Goal: Task Accomplishment & Management: Complete application form

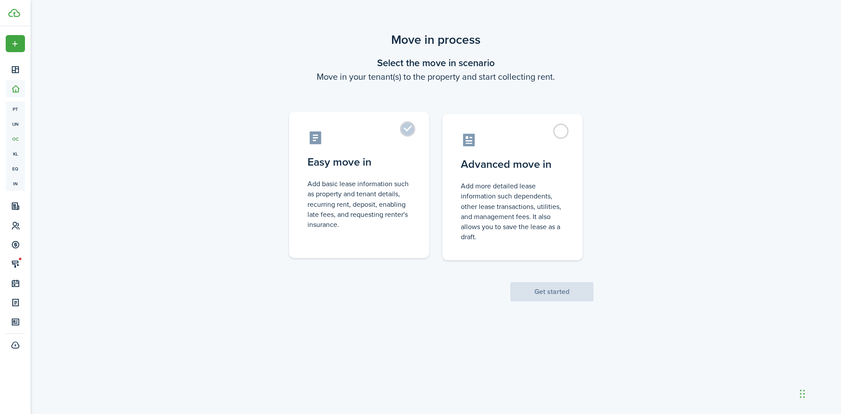
click at [423, 131] on label "Easy move in Add basic lease information such as property and tenant details, r…" at bounding box center [359, 185] width 140 height 146
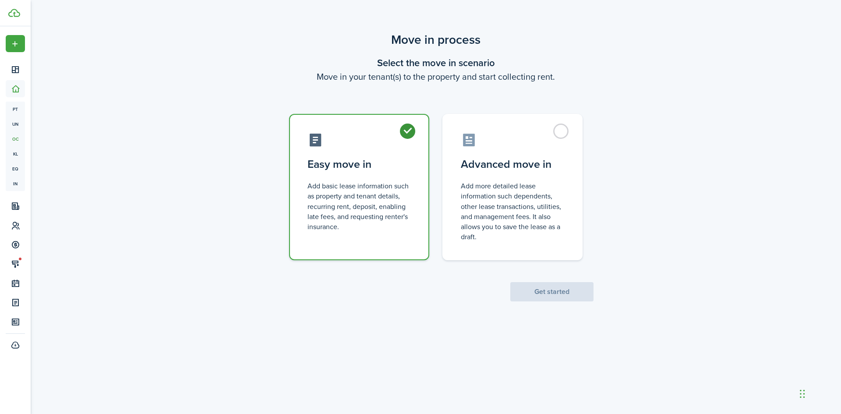
radio input "true"
click at [548, 286] on button "Get started" at bounding box center [551, 291] width 83 height 19
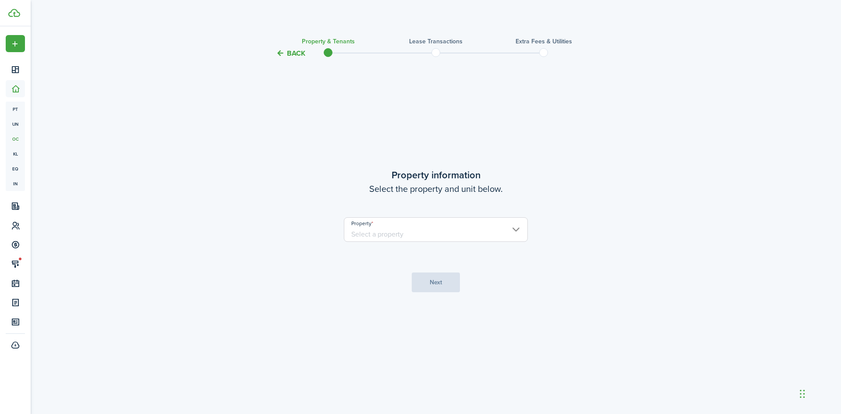
click at [446, 230] on input "Property" at bounding box center [436, 229] width 184 height 25
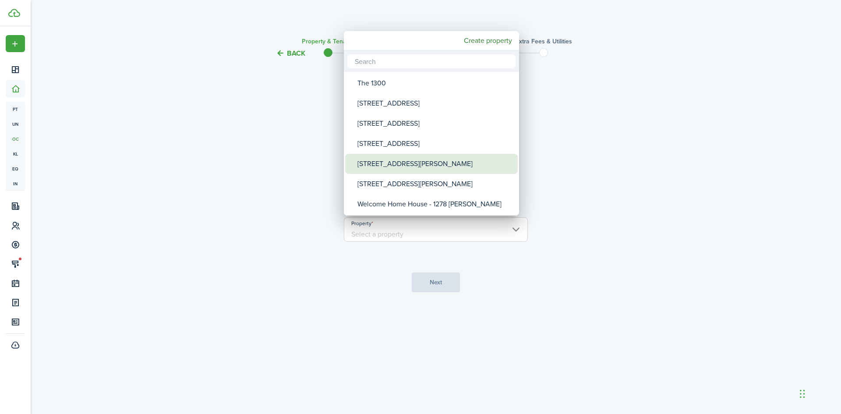
click at [420, 172] on div "[STREET_ADDRESS][PERSON_NAME]" at bounding box center [434, 164] width 155 height 20
type input "[STREET_ADDRESS][PERSON_NAME]"
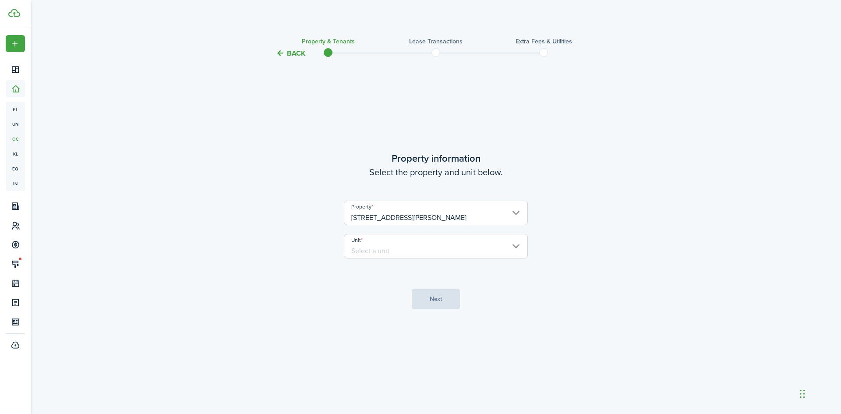
click at [440, 246] on input "Unit" at bounding box center [436, 246] width 184 height 25
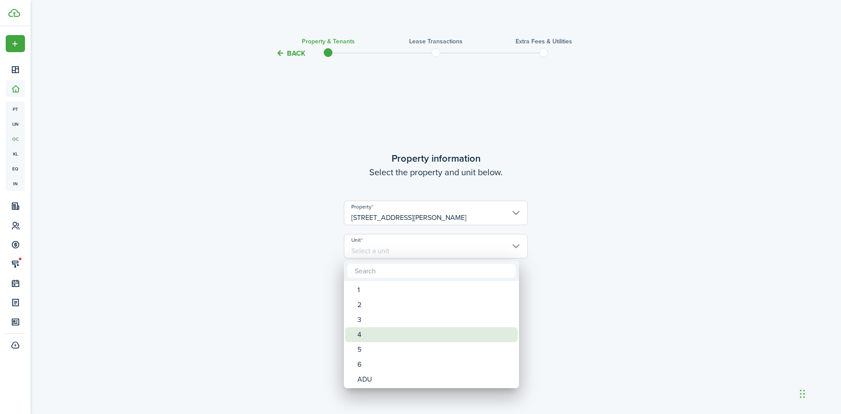
click at [389, 335] on div "4" at bounding box center [434, 334] width 155 height 15
type input "4"
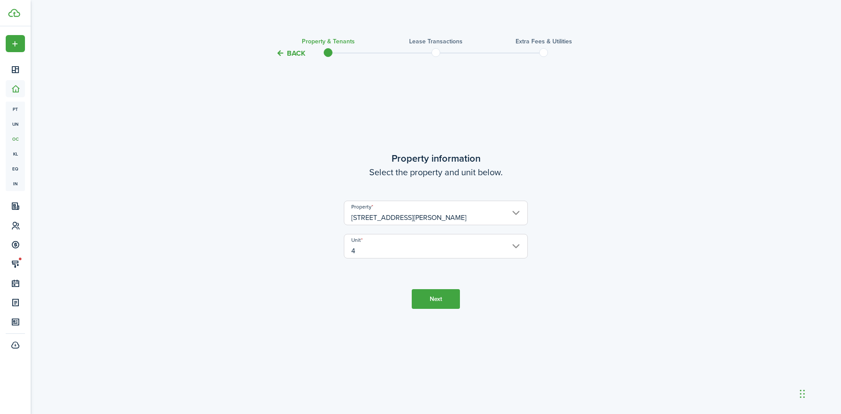
click at [430, 296] on button "Next" at bounding box center [436, 299] width 48 height 20
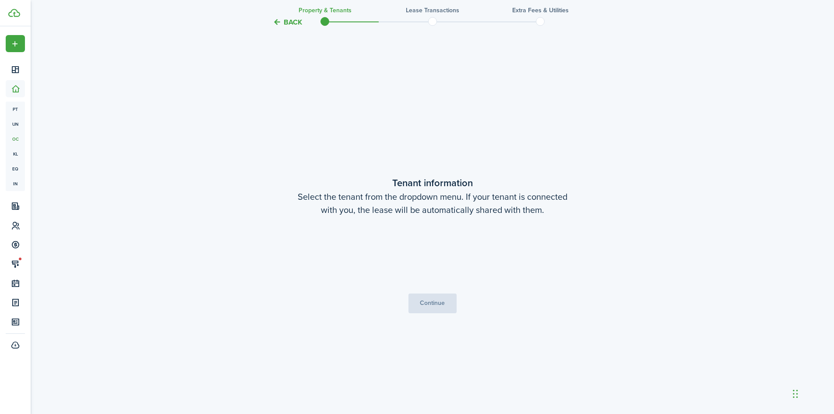
scroll to position [355, 0]
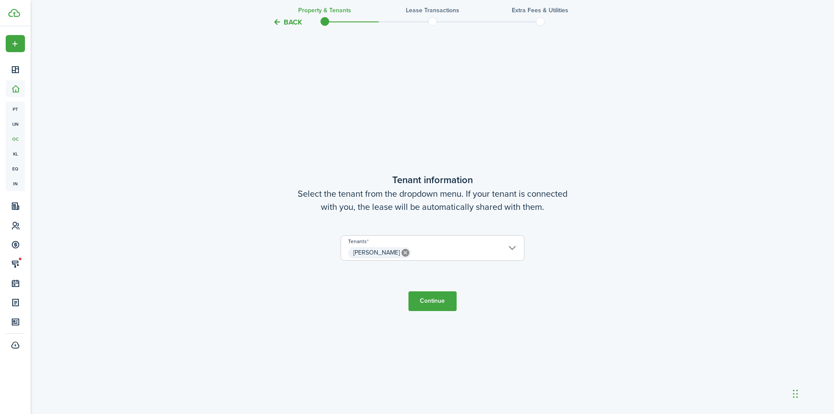
click at [447, 306] on button "Continue" at bounding box center [432, 301] width 48 height 20
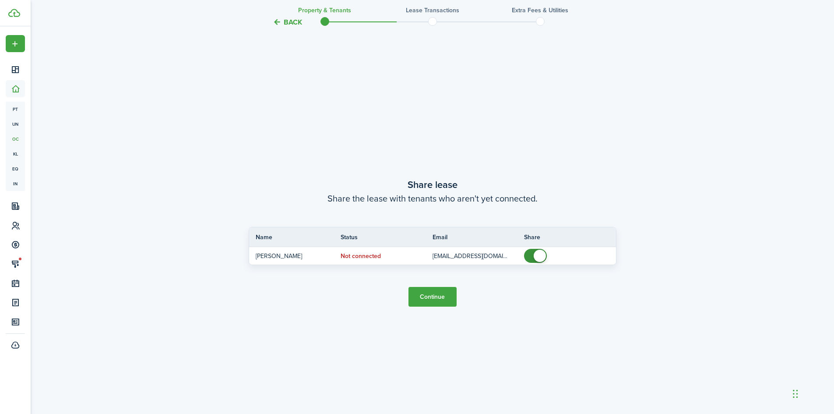
scroll to position [769, 0]
click at [443, 304] on button "Continue" at bounding box center [432, 296] width 48 height 20
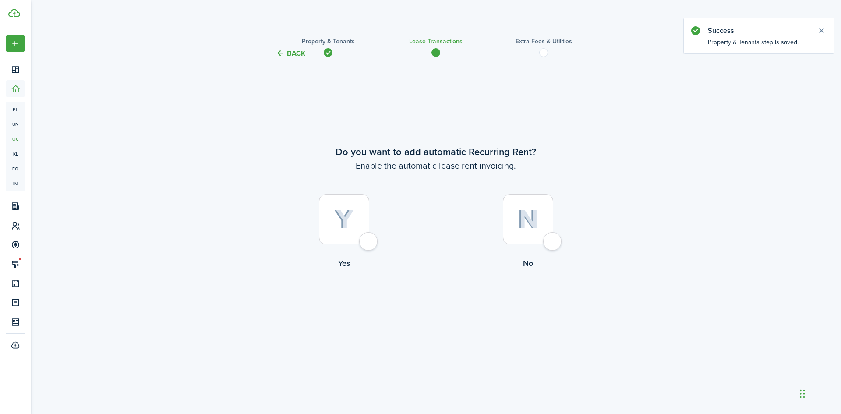
click at [378, 237] on label "Yes" at bounding box center [344, 233] width 184 height 79
radio input "true"
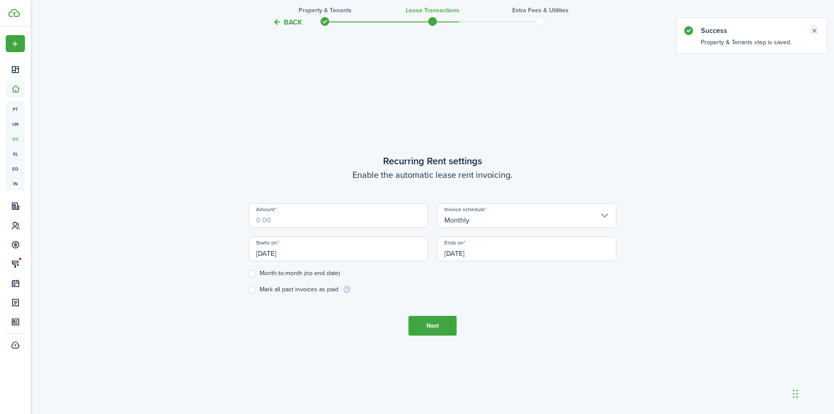
scroll to position [355, 0]
click at [365, 219] on input "Amount" at bounding box center [339, 212] width 180 height 25
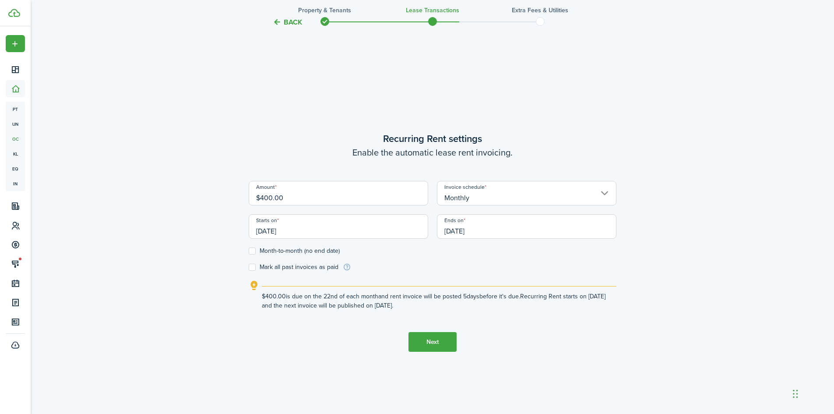
type input "$400.00"
click at [363, 224] on input "[DATE]" at bounding box center [339, 226] width 180 height 25
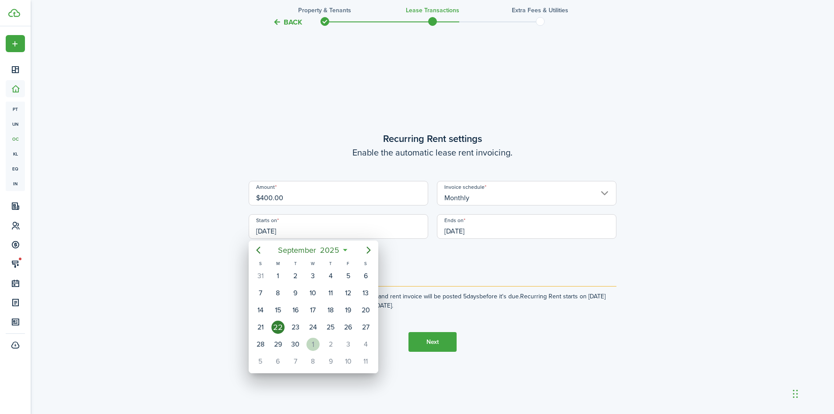
click at [311, 344] on div "1" at bounding box center [312, 344] width 13 height 13
type input "[DATE]"
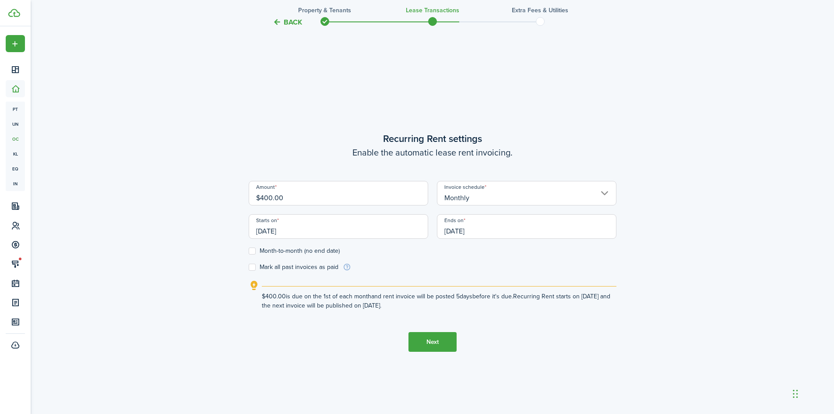
click at [281, 247] on label "Month-to-month (no end date)" at bounding box center [294, 250] width 91 height 7
click at [249, 251] on input "Month-to-month (no end date)" at bounding box center [248, 251] width 0 height 0
checkbox input "true"
click at [437, 339] on button "Next" at bounding box center [432, 342] width 48 height 20
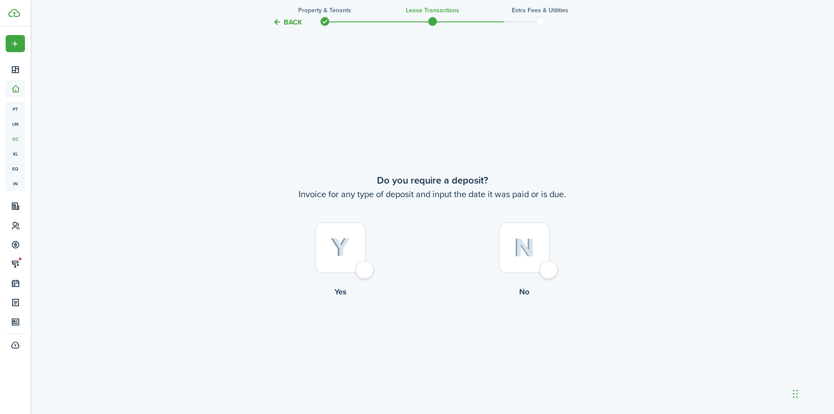
scroll to position [769, 0]
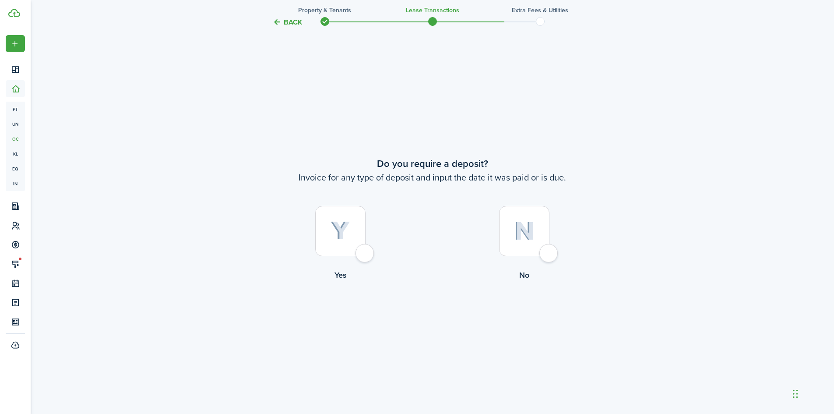
click at [564, 254] on label "No" at bounding box center [525, 245] width 184 height 79
radio input "true"
click at [428, 316] on button "Continue" at bounding box center [432, 317] width 48 height 20
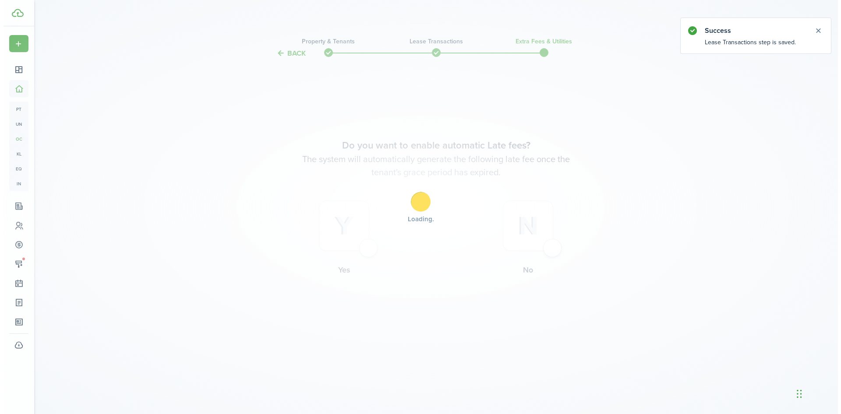
scroll to position [0, 0]
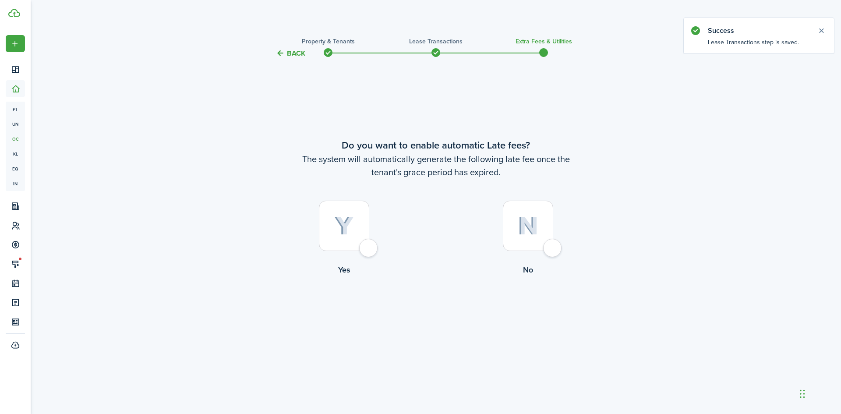
click at [553, 250] on div at bounding box center [528, 226] width 50 height 50
radio input "true"
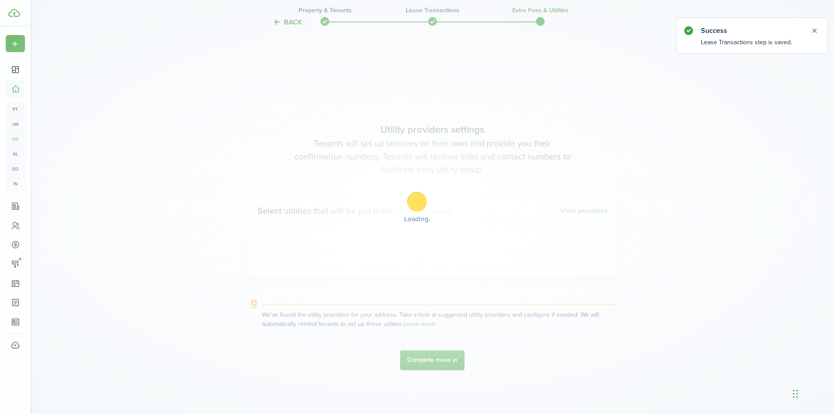
scroll to position [355, 0]
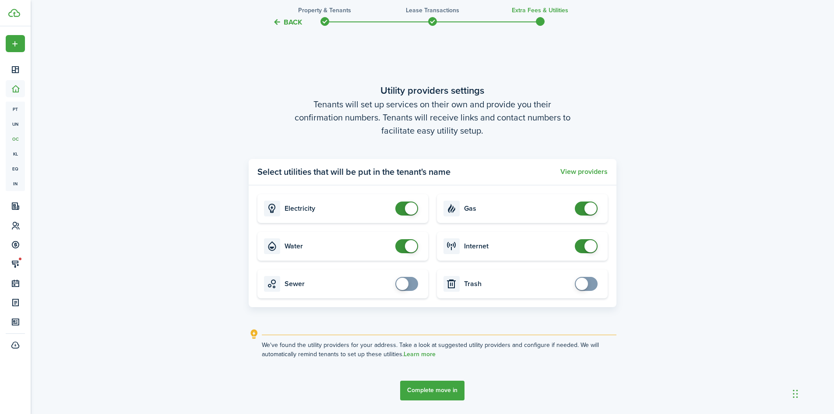
checkbox input "false"
click at [411, 244] on span at bounding box center [411, 246] width 12 height 12
checkbox input "false"
click at [415, 209] on span at bounding box center [411, 208] width 12 height 12
checkbox input "false"
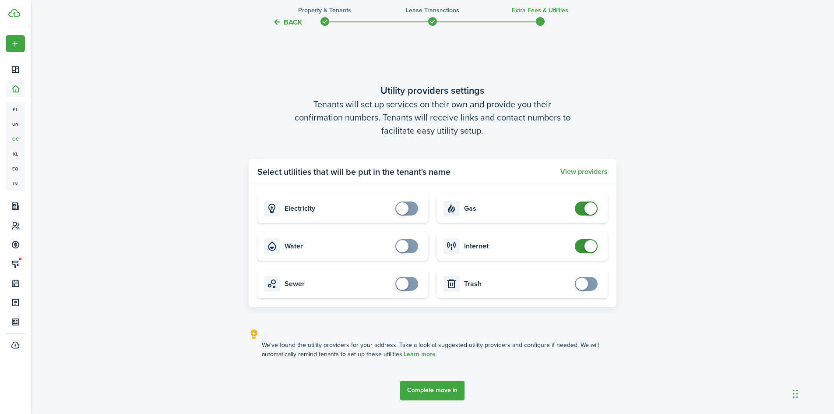
click at [595, 209] on span at bounding box center [591, 208] width 12 height 12
checkbox input "false"
click at [595, 245] on span at bounding box center [591, 246] width 12 height 12
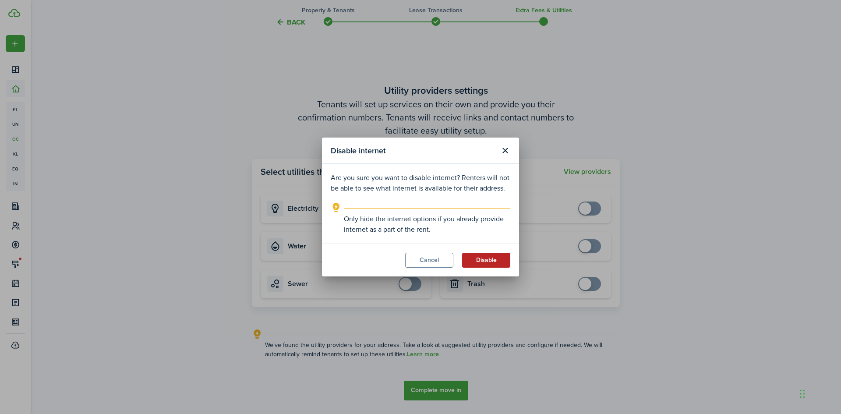
click at [494, 265] on button "Disable" at bounding box center [486, 260] width 48 height 15
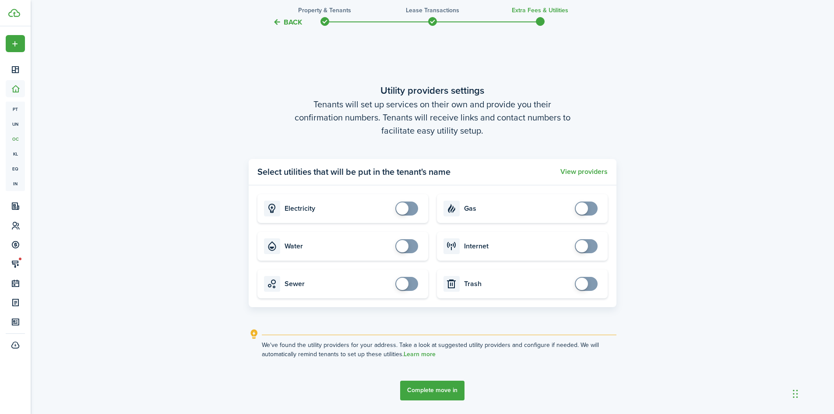
click at [440, 398] on button "Complete move in" at bounding box center [432, 390] width 64 height 20
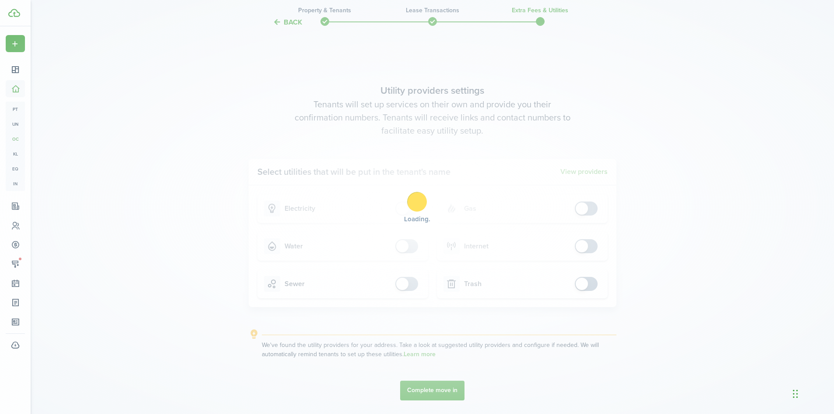
click at [450, 387] on div "Loading" at bounding box center [417, 207] width 834 height 414
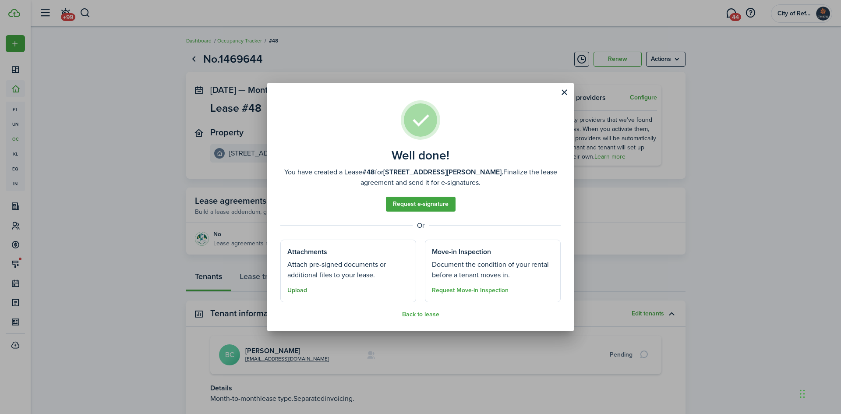
click at [296, 292] on button "Upload" at bounding box center [297, 290] width 20 height 7
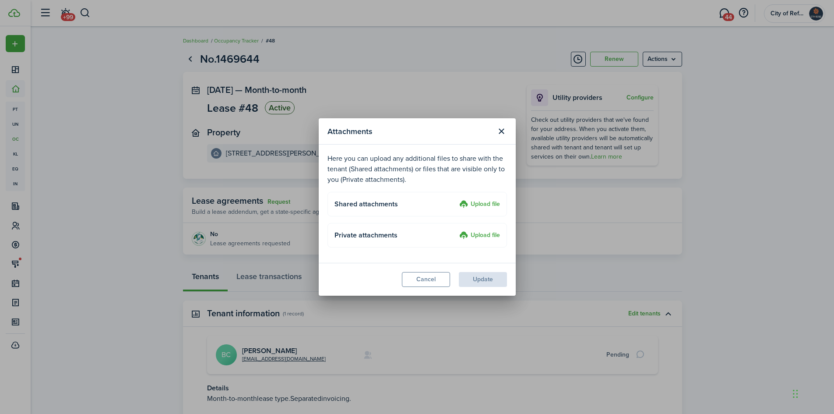
click at [479, 233] on label "Upload file" at bounding box center [479, 235] width 41 height 11
click at [456, 230] on input "Upload file" at bounding box center [456, 230] width 0 height 0
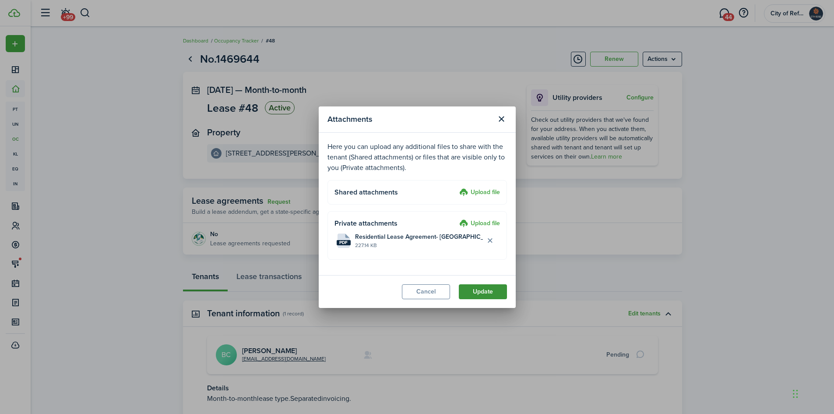
click at [495, 288] on button "Update" at bounding box center [483, 291] width 48 height 15
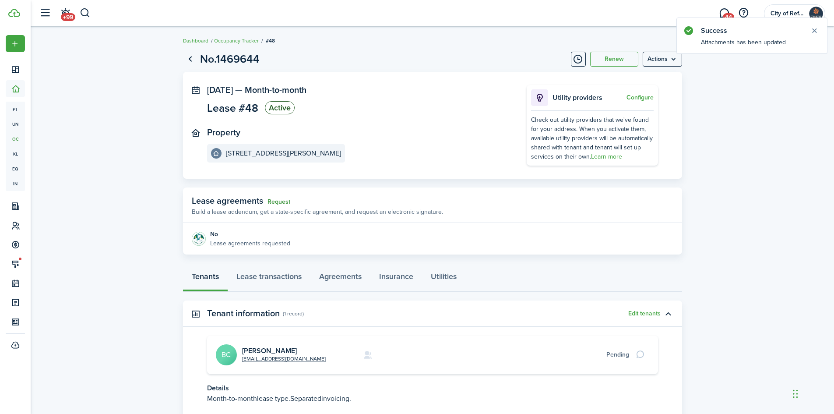
click at [278, 201] on link "Request" at bounding box center [279, 201] width 23 height 7
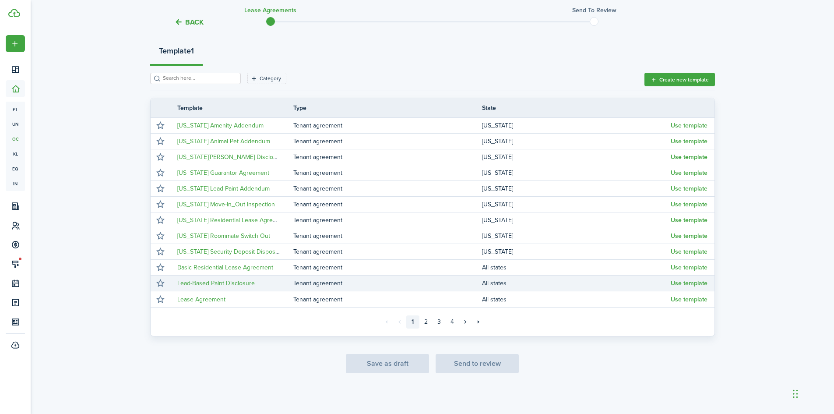
scroll to position [98, 0]
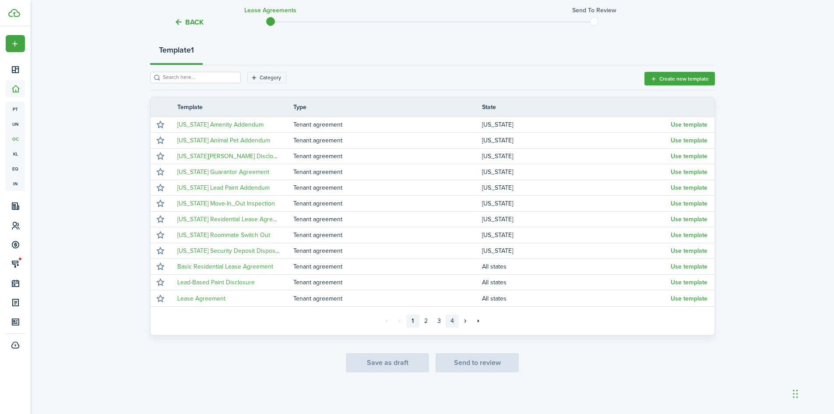
click at [449, 319] on link "4" at bounding box center [452, 320] width 13 height 13
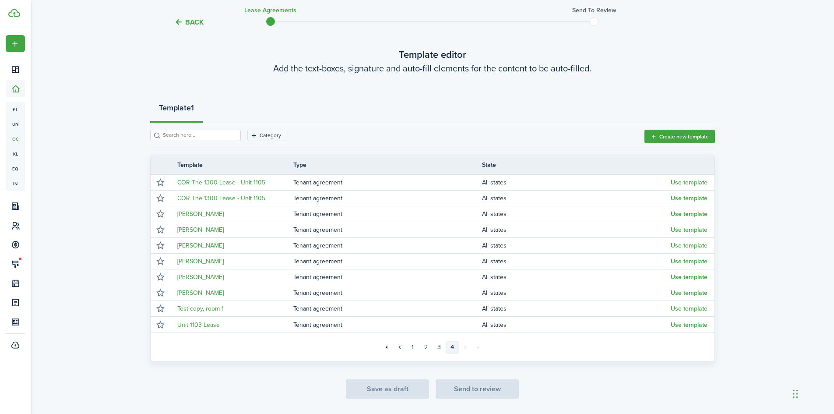
scroll to position [67, 0]
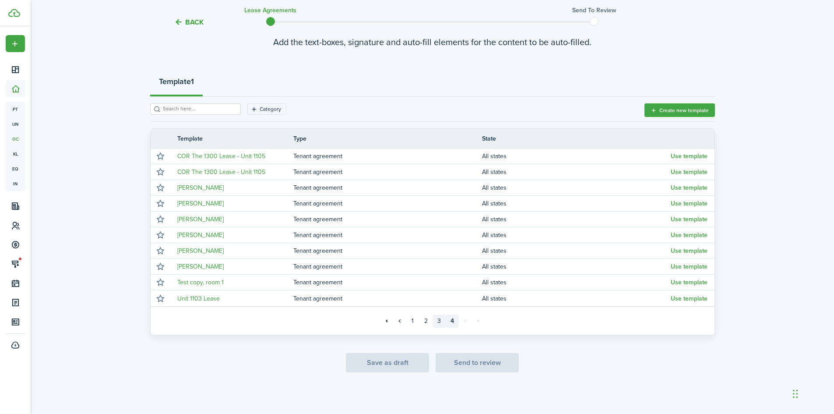
click at [439, 323] on link "3" at bounding box center [439, 320] width 13 height 13
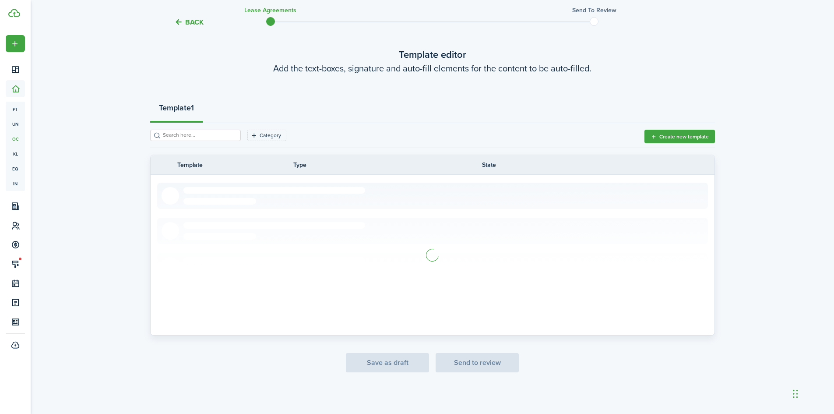
scroll to position [67, 0]
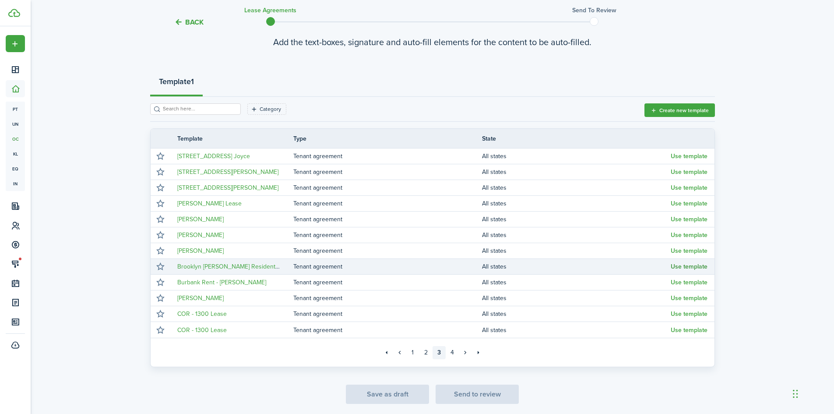
click at [692, 267] on button "Use template" at bounding box center [689, 266] width 37 height 7
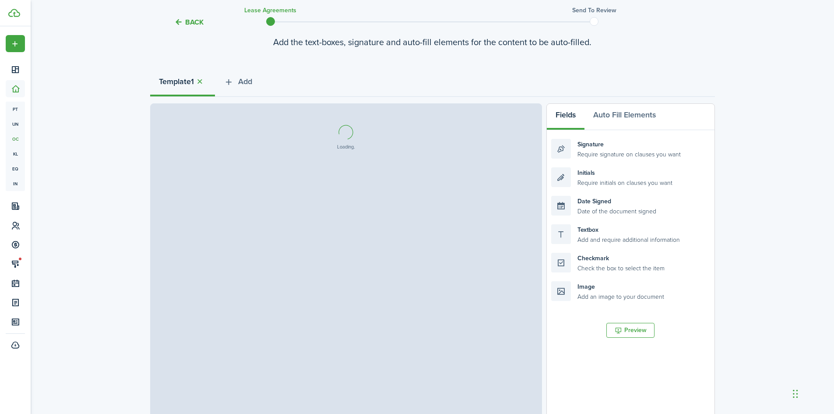
select select "fit"
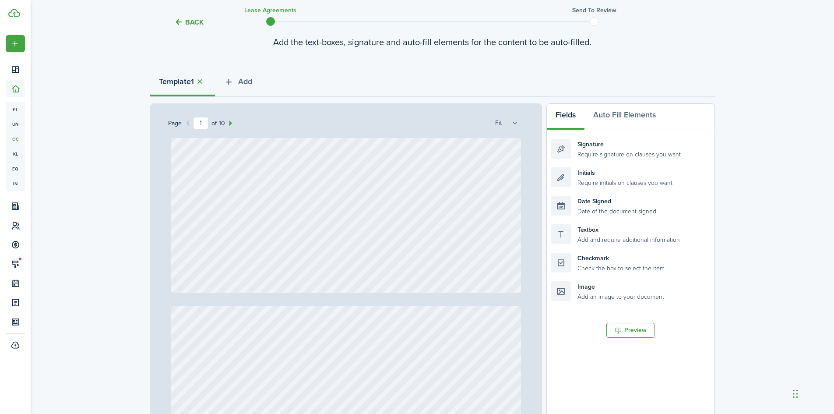
scroll to position [657, 0]
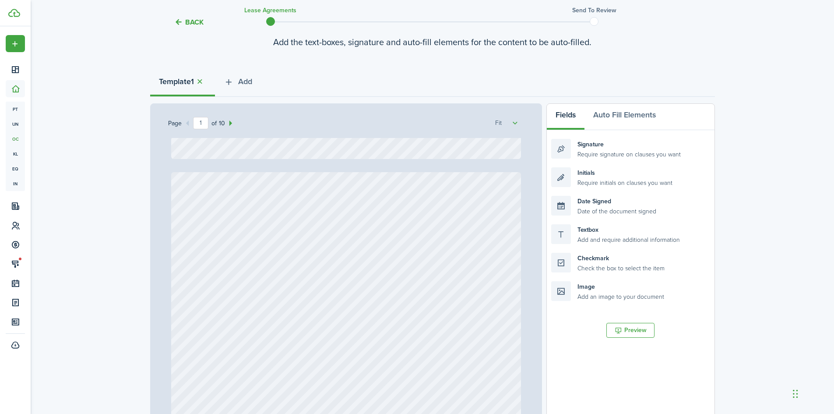
type input "2"
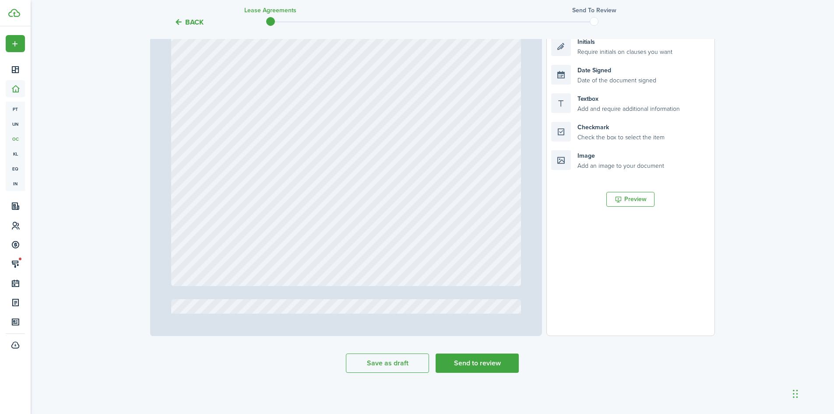
scroll to position [198, 0]
click at [488, 364] on button "Send to review" at bounding box center [477, 362] width 83 height 19
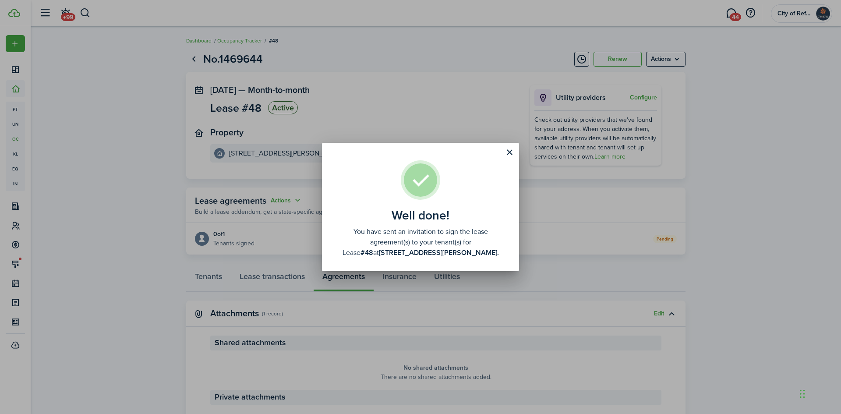
click at [543, 180] on div "Well done! You have sent an invitation to sign the lease agreement(s) to your t…" at bounding box center [420, 207] width 841 height 414
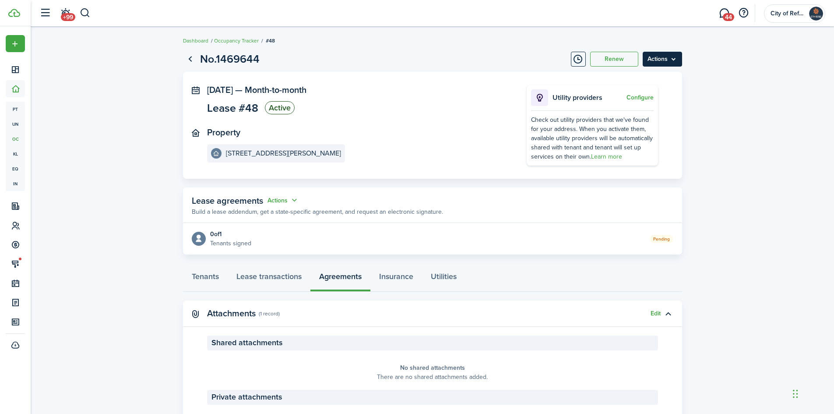
click at [673, 64] on menu-btn "Actions" at bounding box center [662, 59] width 39 height 15
click at [205, 274] on link "Tenants" at bounding box center [205, 278] width 45 height 26
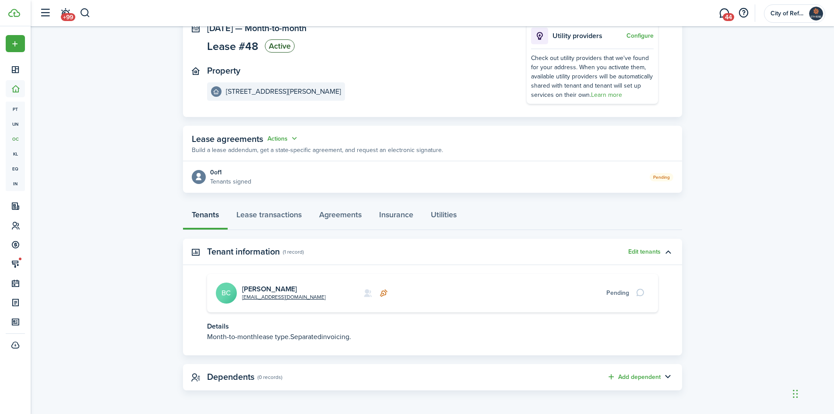
scroll to position [62, 0]
